Goal: Register for event/course

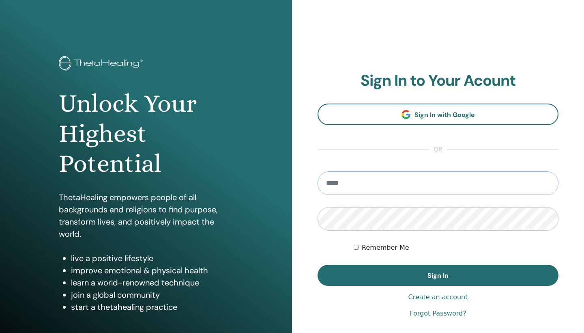
type input "**********"
click at [438, 275] on button "Sign In" at bounding box center [438, 274] width 241 height 21
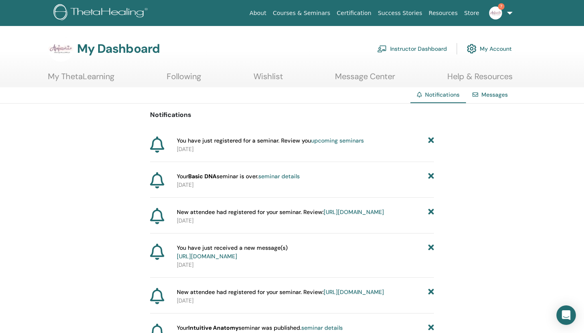
click at [111, 79] on link "My ThetaLearning" at bounding box center [81, 79] width 67 height 16
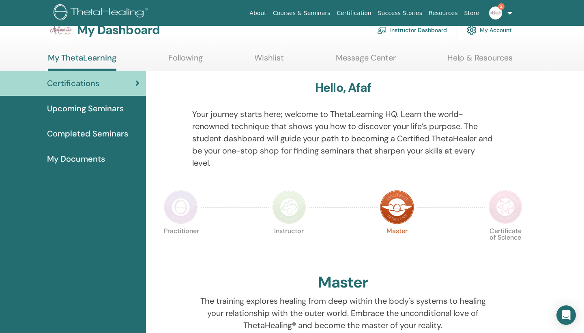
scroll to position [25, 0]
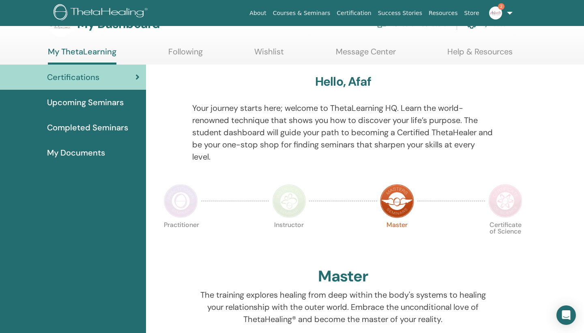
click at [116, 106] on span "Upcoming Seminars" at bounding box center [85, 102] width 77 height 12
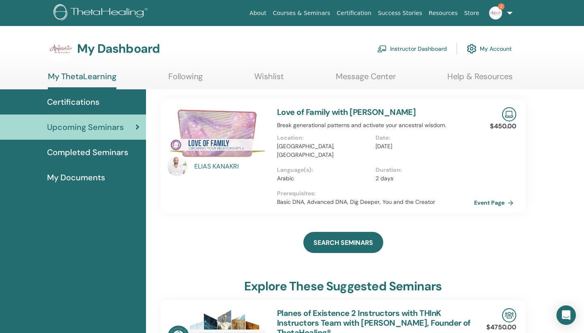
click at [305, 112] on link "Love of Family with ELIAS KANAKRI" at bounding box center [346, 112] width 139 height 11
click at [221, 145] on img at bounding box center [217, 133] width 100 height 52
click at [206, 167] on div "ELIAS KANAKRI" at bounding box center [231, 166] width 75 height 10
click at [207, 164] on div "ELIAS KANAKRI" at bounding box center [231, 166] width 75 height 10
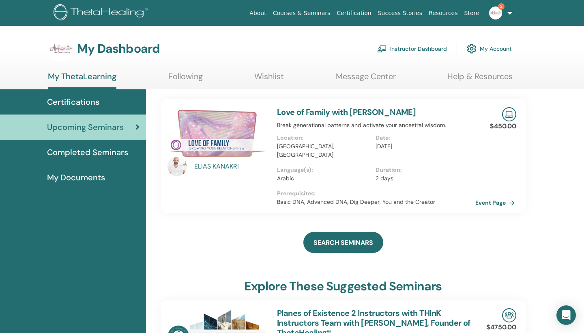
click at [477, 196] on link "Event Page" at bounding box center [496, 202] width 43 height 12
click at [107, 152] on span "Completed Seminars" at bounding box center [87, 152] width 81 height 12
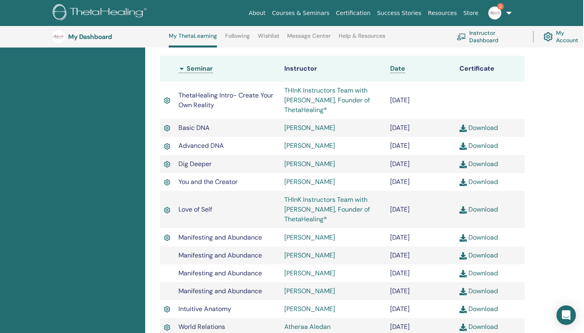
scroll to position [223, 1]
click at [299, 125] on link "[PERSON_NAME]" at bounding box center [309, 126] width 51 height 9
